Goal: Task Accomplishment & Management: Manage account settings

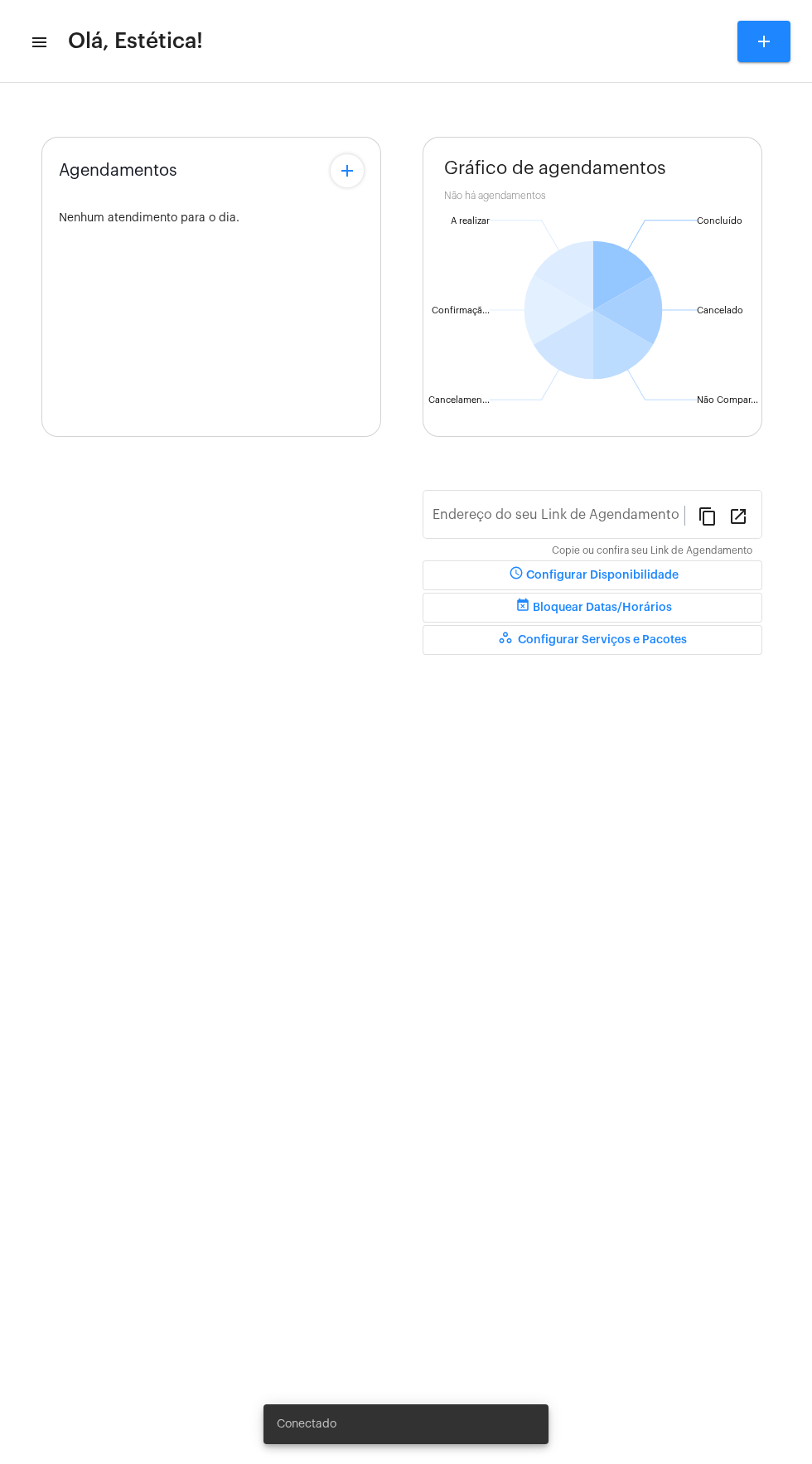
type input "[URL][DOMAIN_NAME]"
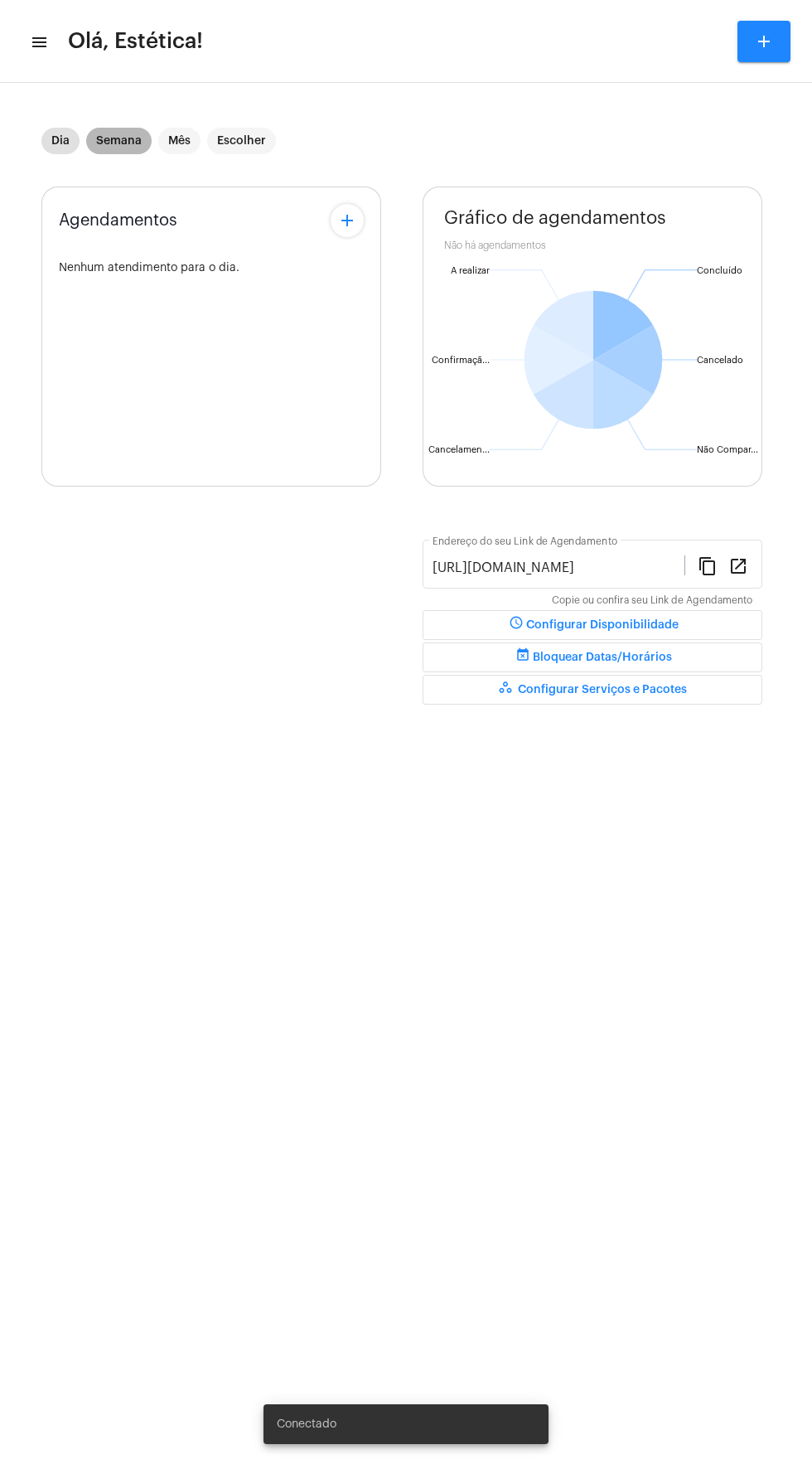
click at [125, 133] on mat-chip "Semana" at bounding box center [119, 140] width 65 height 27
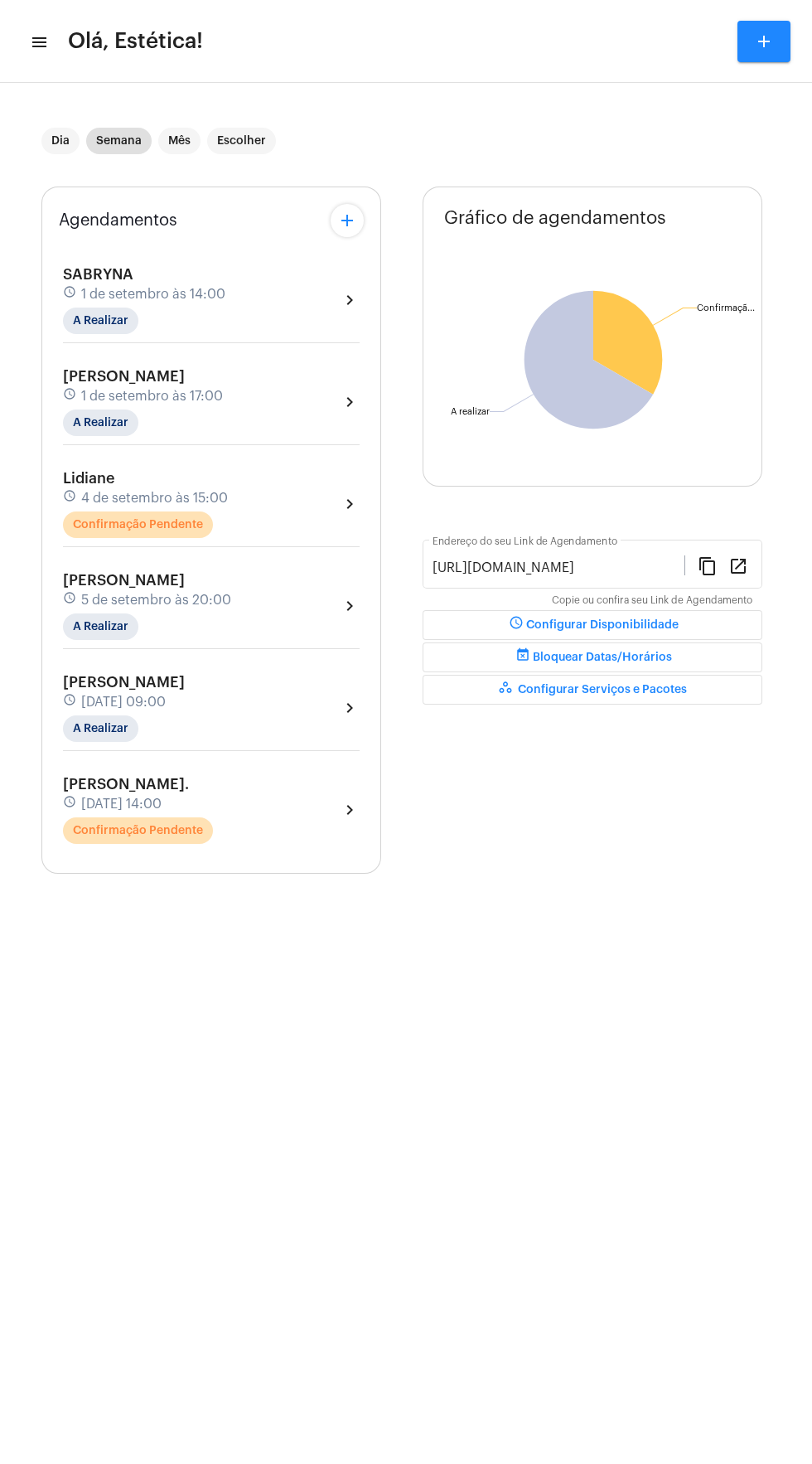
click at [323, 496] on div "Lidiane schedule [DATE] 15:00 Confirmação Pendente chevron_right" at bounding box center [211, 504] width 297 height 68
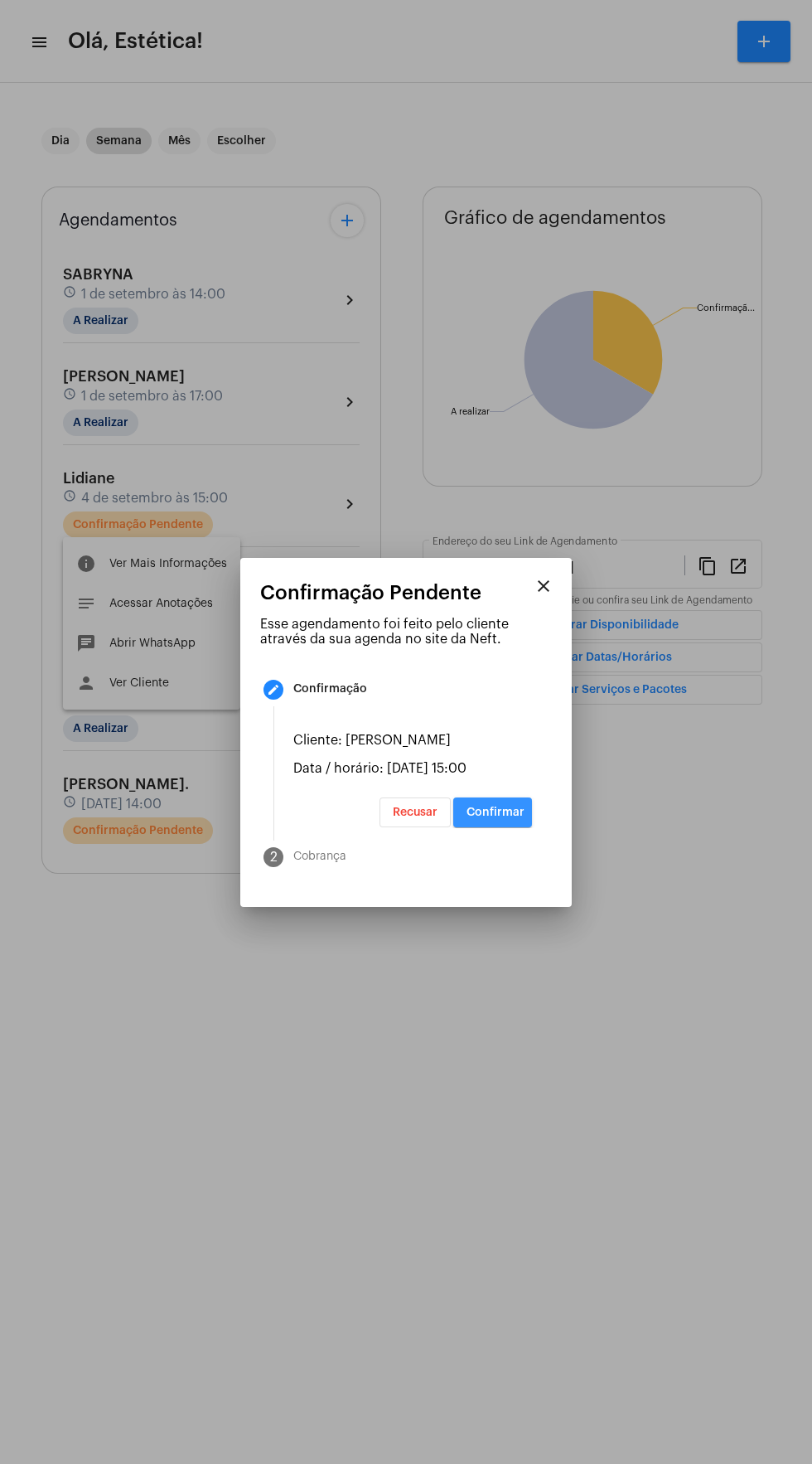
click at [514, 824] on button "Confirmar" at bounding box center [492, 812] width 79 height 30
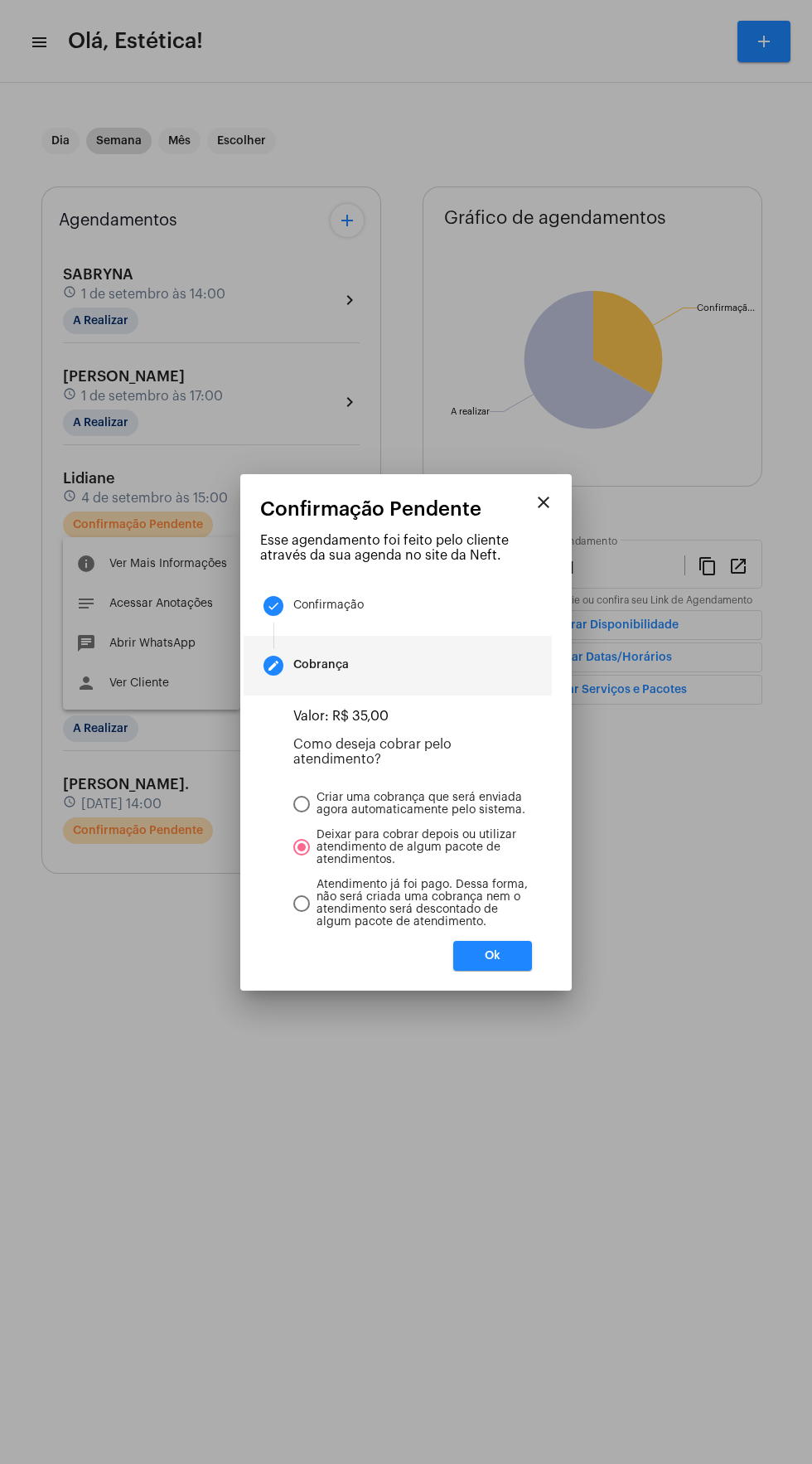
click at [558, 961] on mat-dialog-container "close Confirmação Pendente Esse agendamento foi feito pelo cliente através da s…" at bounding box center [406, 732] width 331 height 516
click at [511, 929] on span "Atendimento já foi pago. Dessa forma, não será criada uma cobrança nem o atendi…" at bounding box center [421, 903] width 222 height 49
click at [310, 912] on input "Atendimento já foi pago. Dessa forma, não será criada uma cobrança nem o atendi…" at bounding box center [301, 903] width 17 height 17
radio input "true"
click at [508, 970] on button "Ok" at bounding box center [492, 956] width 79 height 30
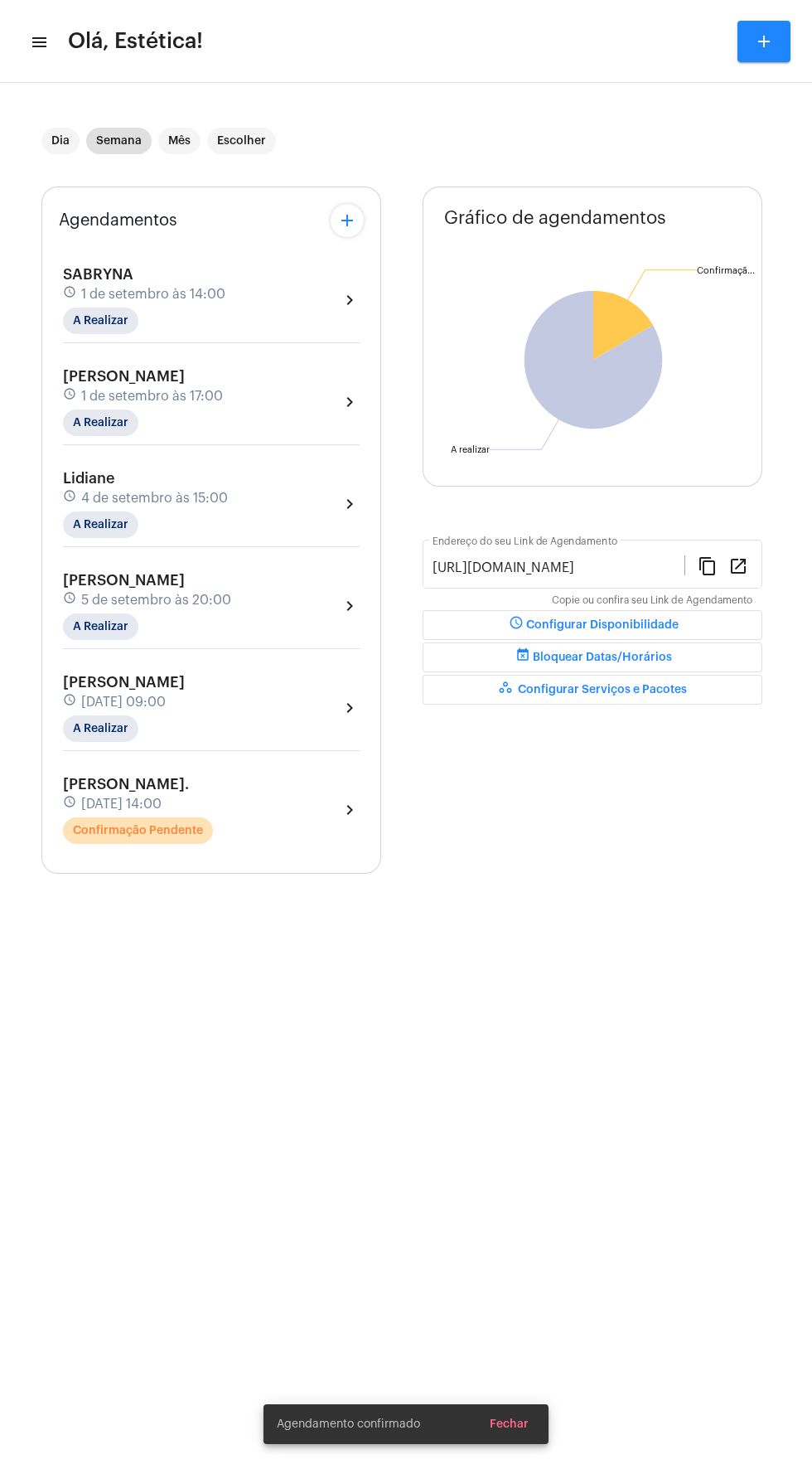
click at [341, 810] on mat-icon "chevron_right" at bounding box center [350, 809] width 20 height 20
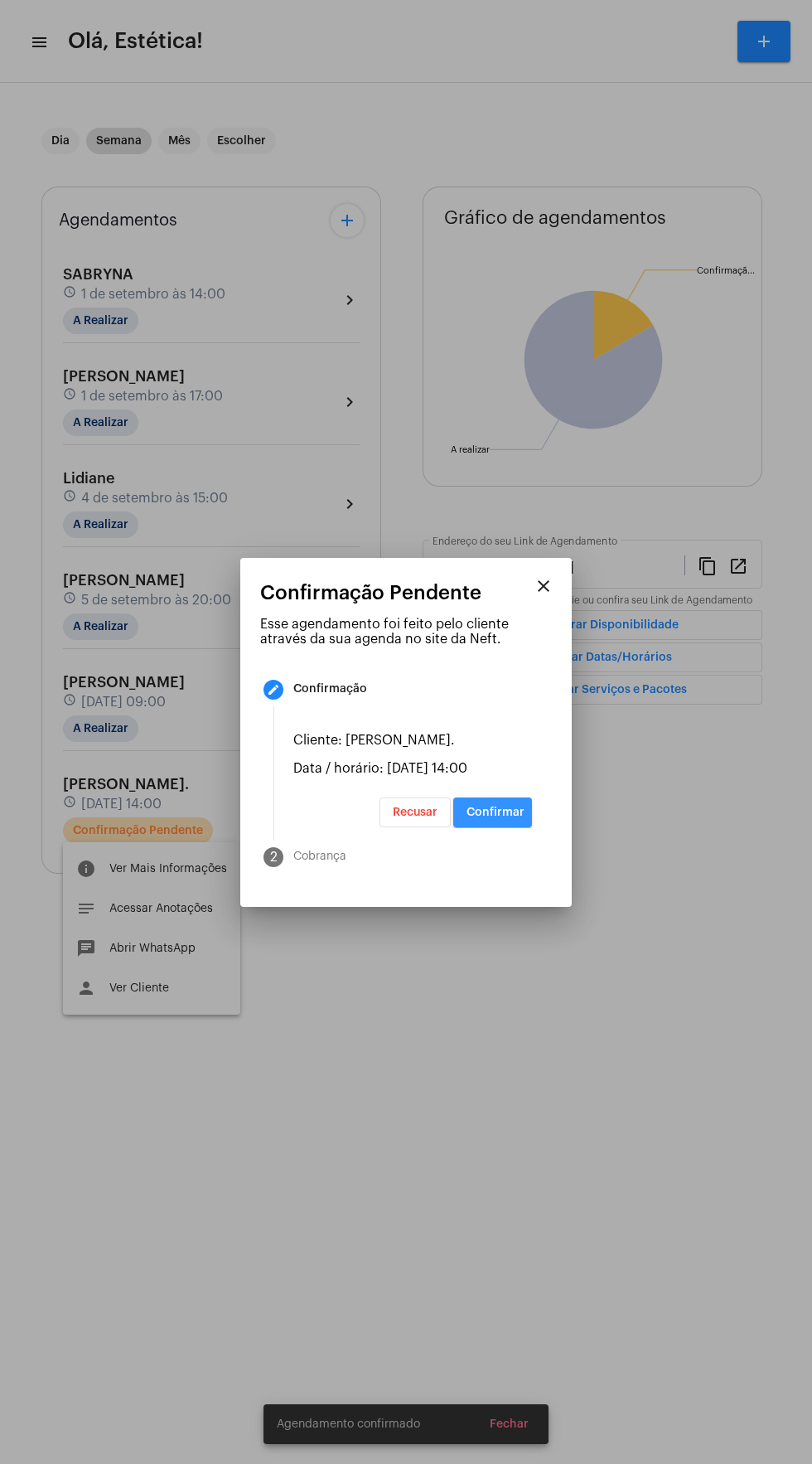
click at [511, 818] on span "Confirmar" at bounding box center [496, 812] width 58 height 11
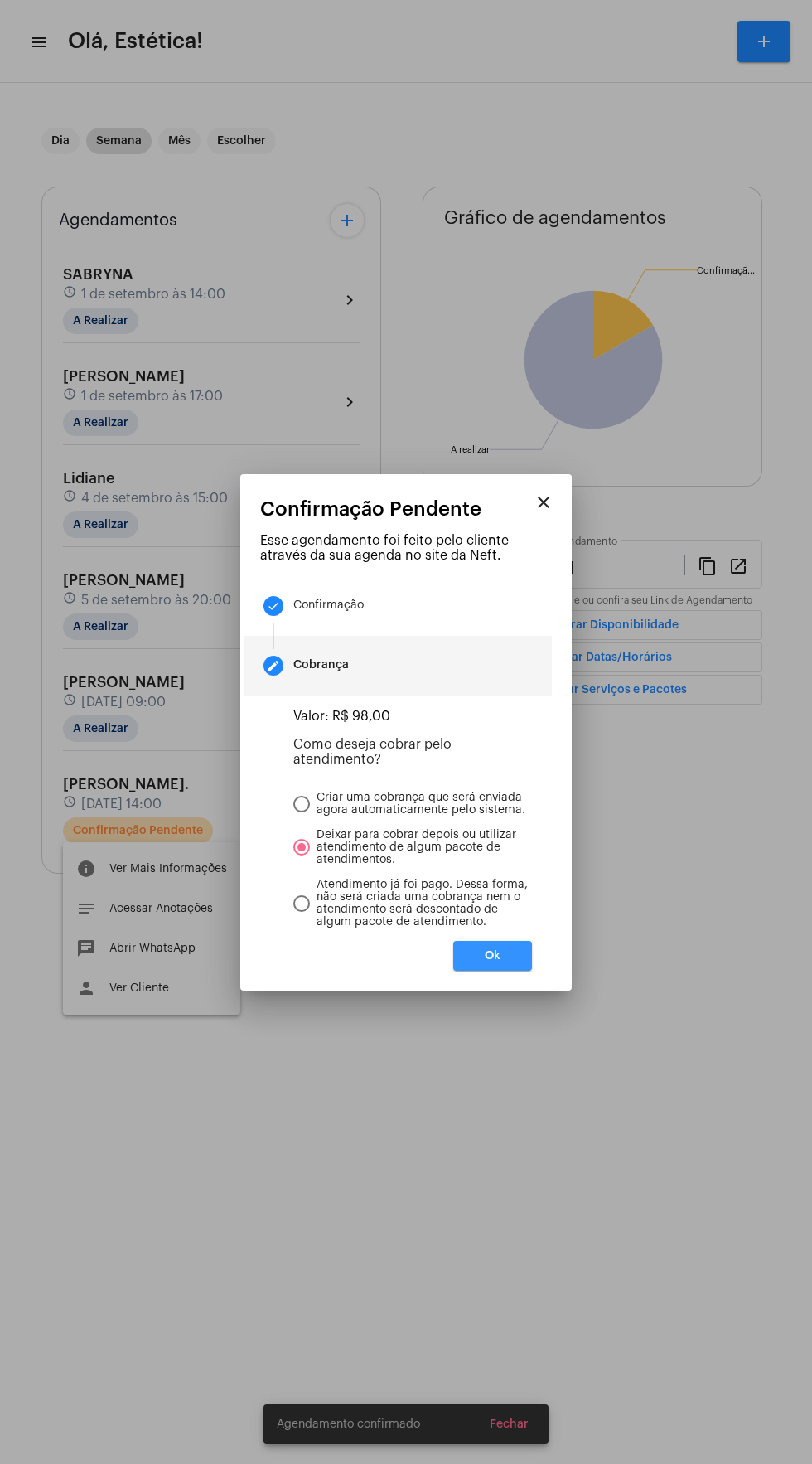
click at [525, 967] on button "Ok" at bounding box center [492, 956] width 79 height 30
